Goal: Task Accomplishment & Management: Manage account settings

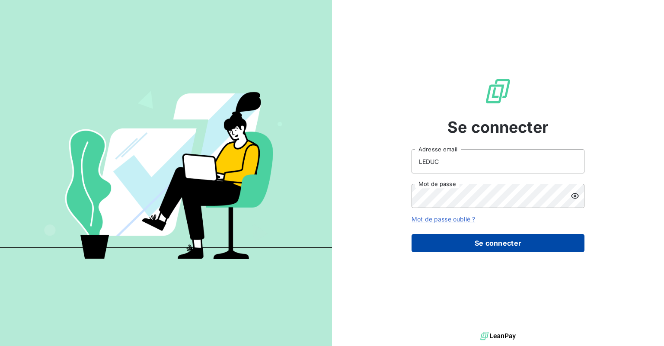
click at [451, 248] on button "Se connecter" at bounding box center [498, 243] width 173 height 18
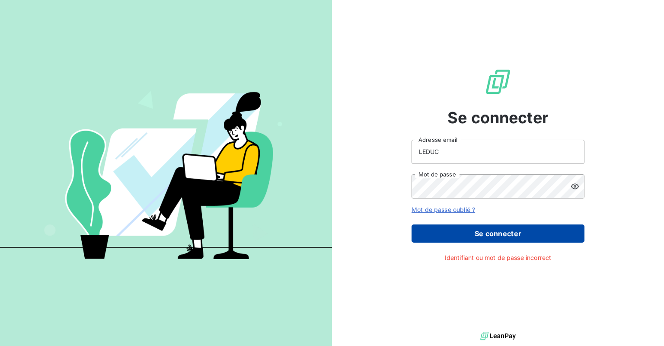
click at [451, 231] on button "Se connecter" at bounding box center [498, 233] width 173 height 18
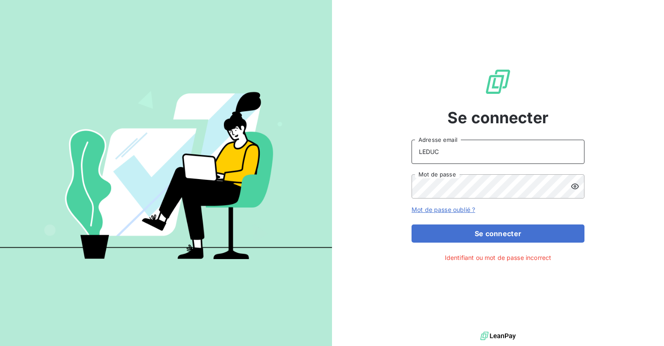
drag, startPoint x: 450, startPoint y: 152, endPoint x: 337, endPoint y: 157, distance: 112.9
click at [337, 157] on div "Se connecter LEDUC Adresse email Mot de passe Mot de passe oublié ? Se connecte…" at bounding box center [498, 164] width 332 height 329
type input "b.leduc@anett.fr"
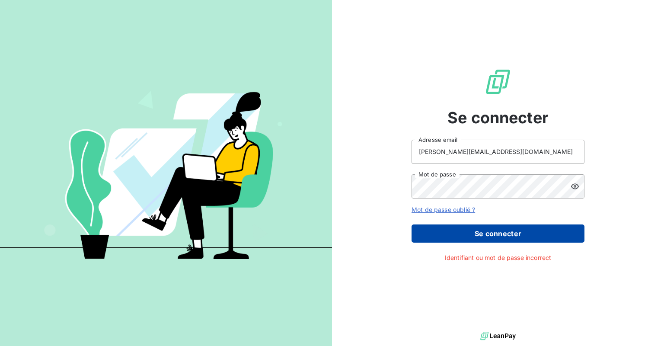
click at [451, 230] on button "Se connecter" at bounding box center [498, 233] width 173 height 18
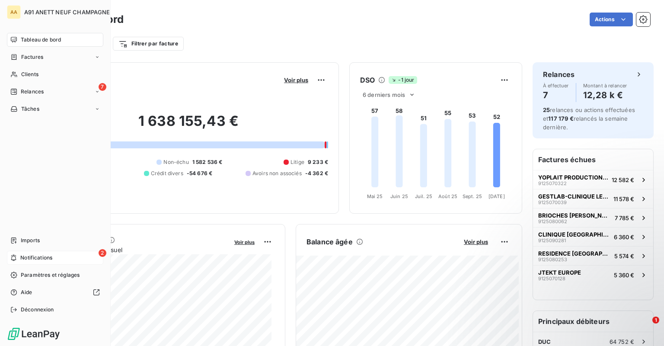
click at [70, 256] on div "2 Notifications" at bounding box center [55, 258] width 96 height 14
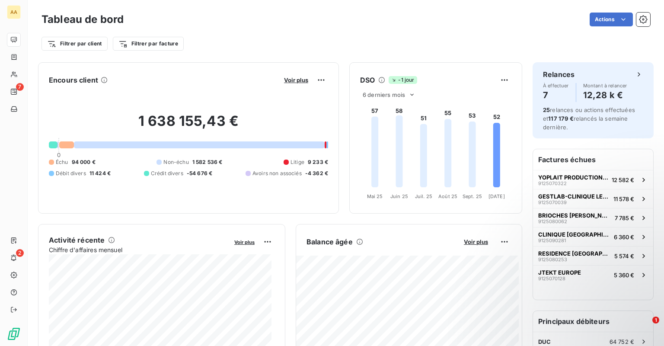
click at [290, 29] on div "Filtrer par client Filtrer par facture" at bounding box center [346, 40] width 609 height 23
click at [85, 42] on html "AA 7 2 Tableau de bord Actions Filtrer par client Filtrer par facture Encours c…" at bounding box center [332, 173] width 664 height 346
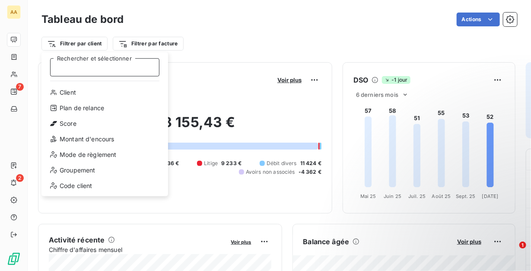
click at [86, 70] on input "Rechercher et sélectionner" at bounding box center [104, 67] width 109 height 18
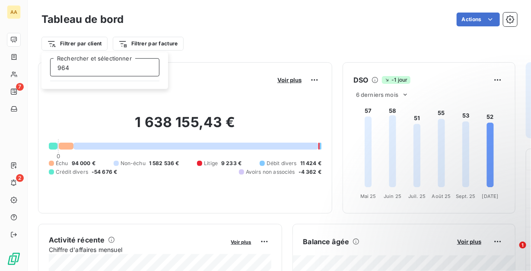
type input "9644"
click at [72, 42] on html "AA 7 2 Tableau de bord Actions Filtrer par client 9644 Rechercher et sélectionn…" at bounding box center [265, 135] width 531 height 271
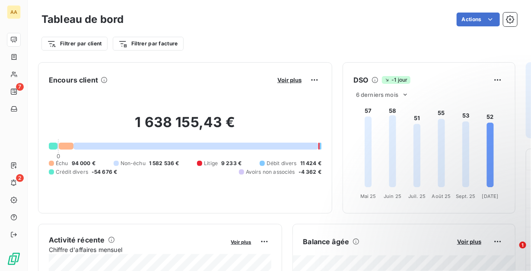
click at [72, 42] on html "AA 7 2 Tableau de bord Actions Filtrer par client Filtrer par facture Encours c…" at bounding box center [265, 135] width 531 height 271
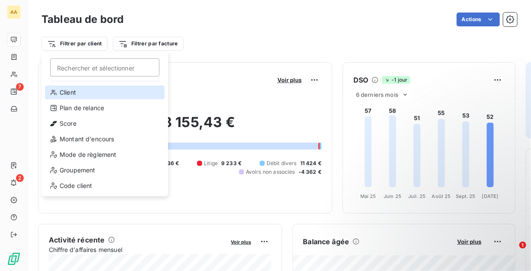
click at [66, 90] on div "Client" at bounding box center [105, 93] width 120 height 14
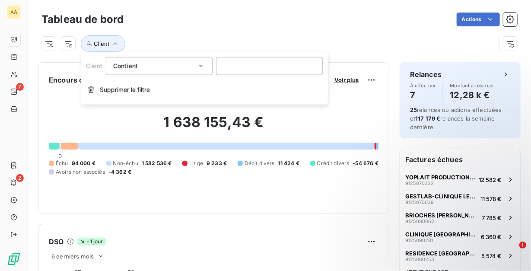
click at [195, 67] on div "Contient like" at bounding box center [154, 66] width 83 height 12
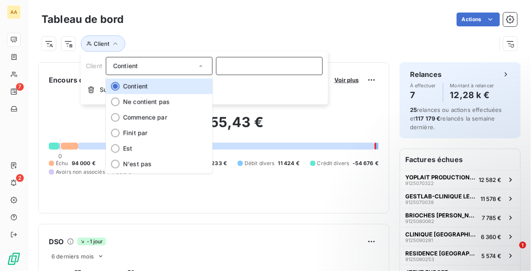
click at [220, 66] on input at bounding box center [269, 66] width 107 height 18
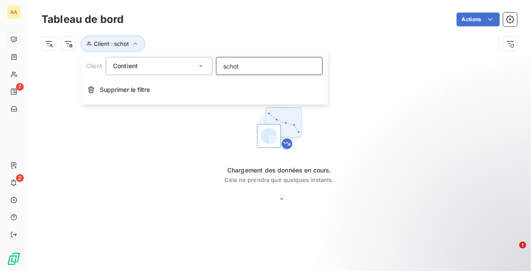
type input "schott"
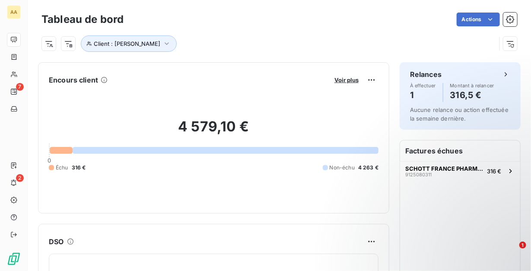
click at [247, 26] on div "Actions" at bounding box center [326, 20] width 384 height 14
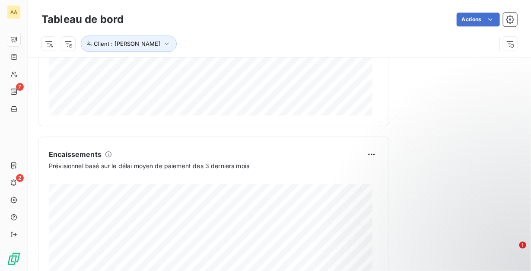
scroll to position [692, 0]
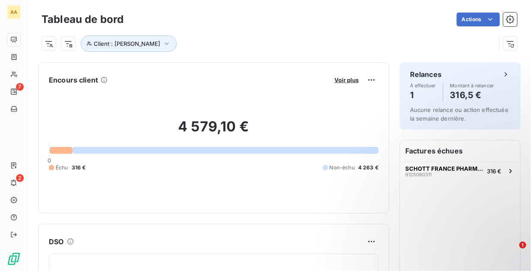
click at [386, 21] on html "AA 7 2 Tableau de bord Actions Client : schott Encours client Voir plus 4 579,1…" at bounding box center [265, 135] width 531 height 271
click at [510, 19] on icon "button" at bounding box center [511, 20] width 2 height 2
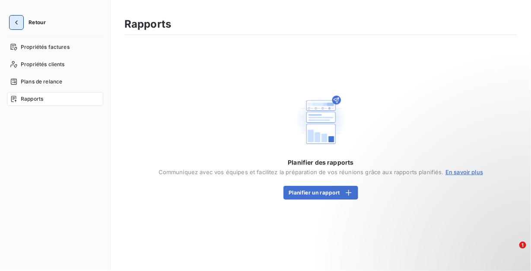
click at [18, 24] on icon "button" at bounding box center [16, 22] width 9 height 9
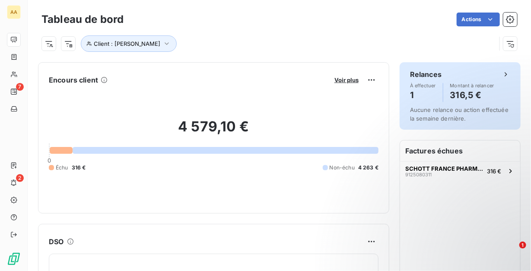
click at [476, 111] on span "Aucune relance ou action effectuée la semaine dernière." at bounding box center [459, 114] width 99 height 16
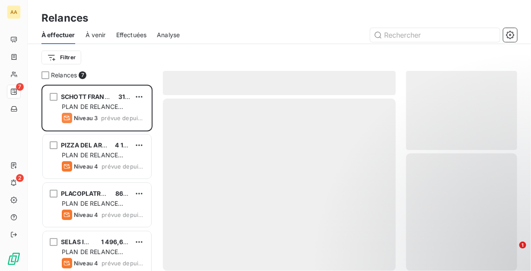
scroll to position [180, 105]
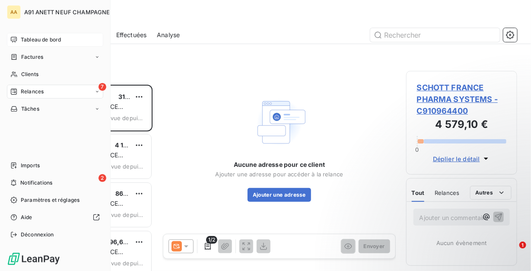
click at [26, 42] on span "Tableau de bord" at bounding box center [41, 40] width 40 height 8
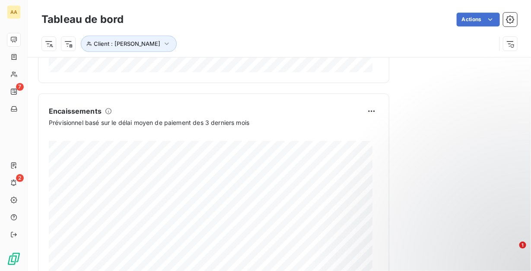
scroll to position [938, 0]
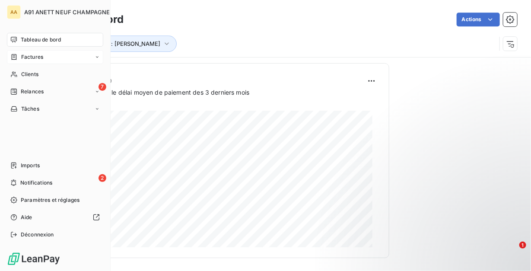
click at [97, 57] on icon at bounding box center [97, 56] width 5 height 5
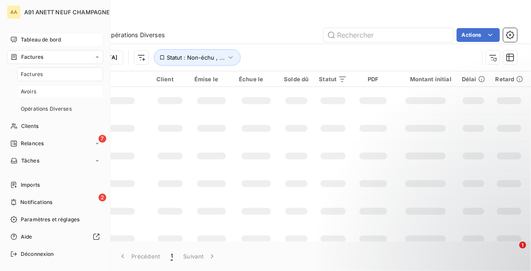
click at [38, 93] on div "Avoirs" at bounding box center [60, 92] width 86 height 14
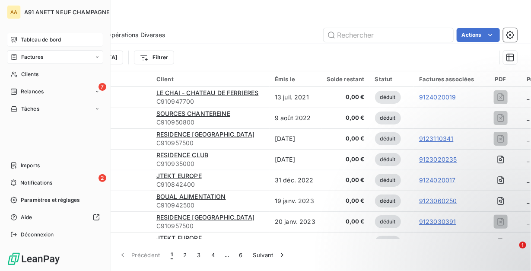
click at [28, 39] on span "Tableau de bord" at bounding box center [41, 40] width 40 height 8
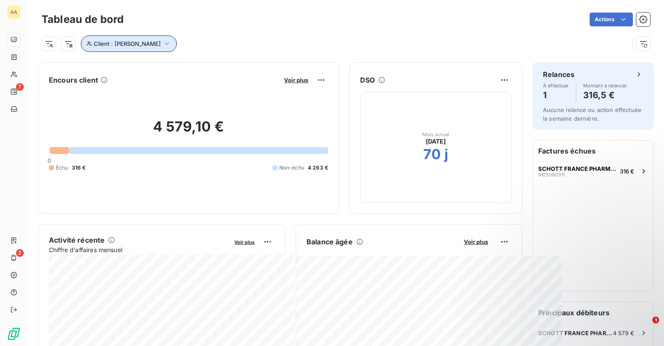
click at [163, 45] on icon "button" at bounding box center [167, 43] width 9 height 9
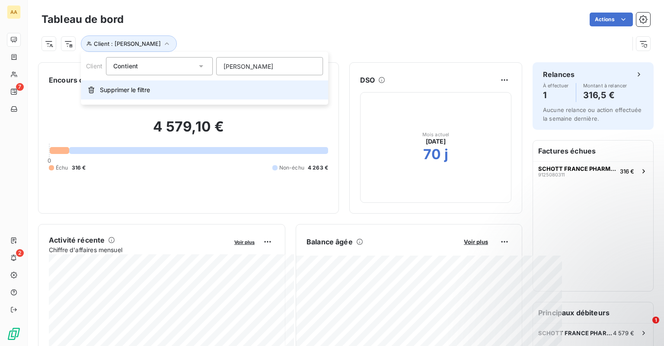
click at [109, 92] on span "Supprimer le filtre" at bounding box center [125, 90] width 50 height 9
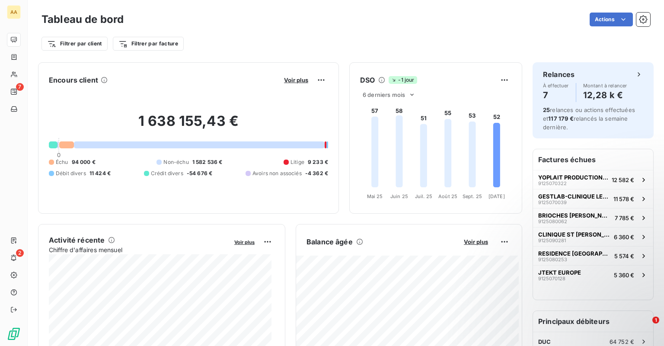
click at [247, 34] on div "Filtrer par client Filtrer par facture" at bounding box center [346, 40] width 609 height 23
